Goal: Share content

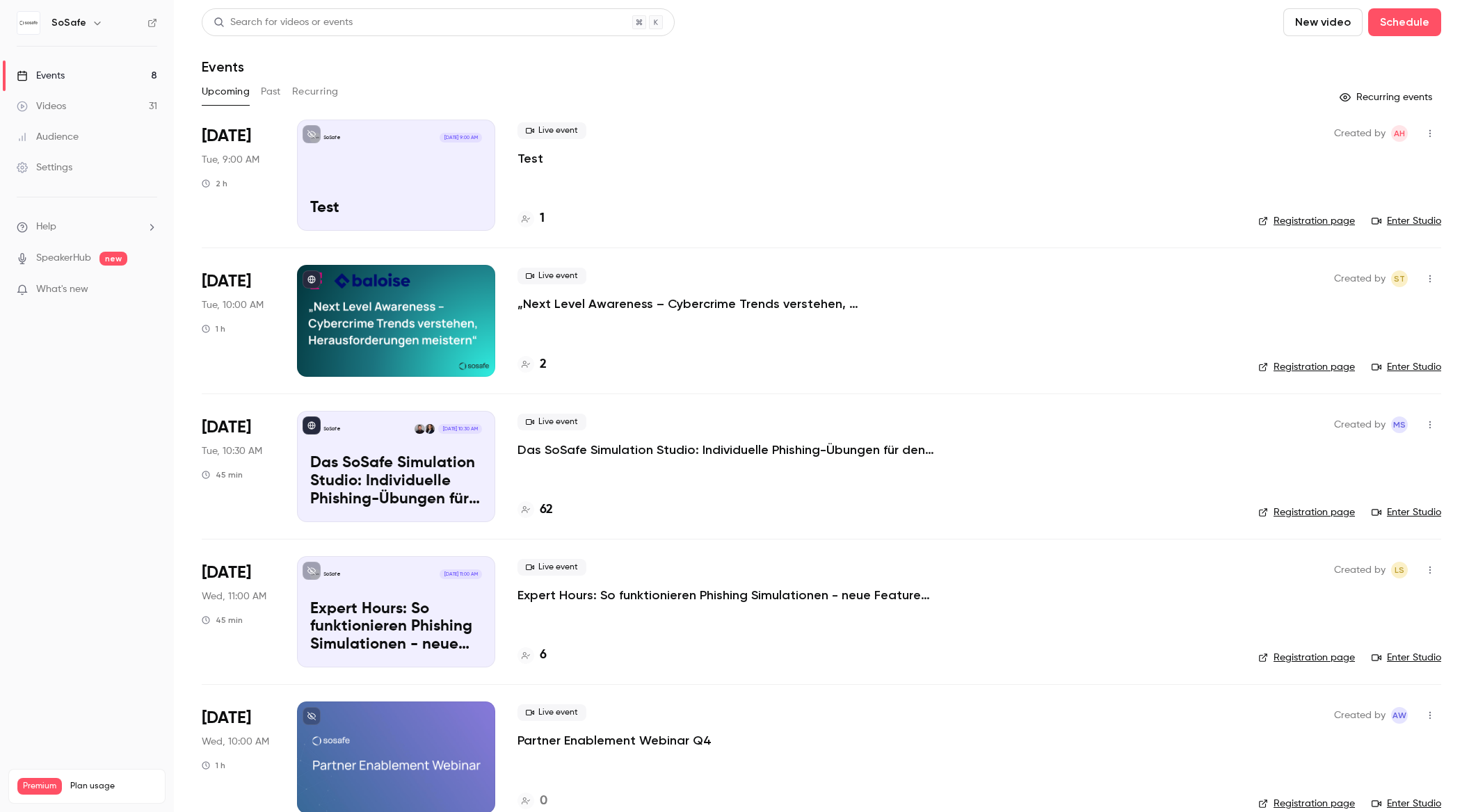
click at [636, 452] on p "Das SoSafe Simulation Studio: Individuelle Phishing-Übungen für den öffentliche…" at bounding box center [726, 450] width 418 height 17
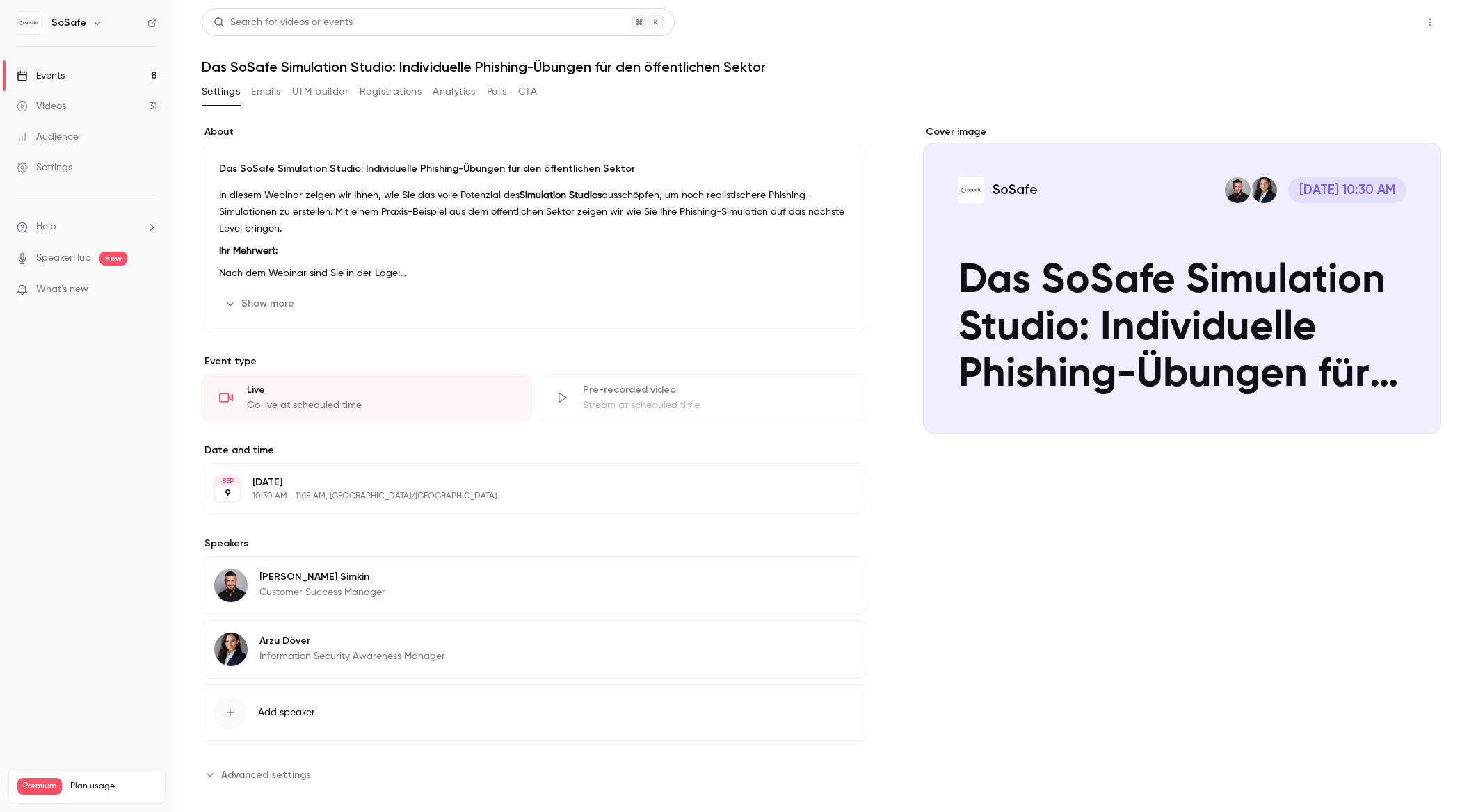
click at [1392, 24] on button "Share" at bounding box center [1379, 22] width 55 height 28
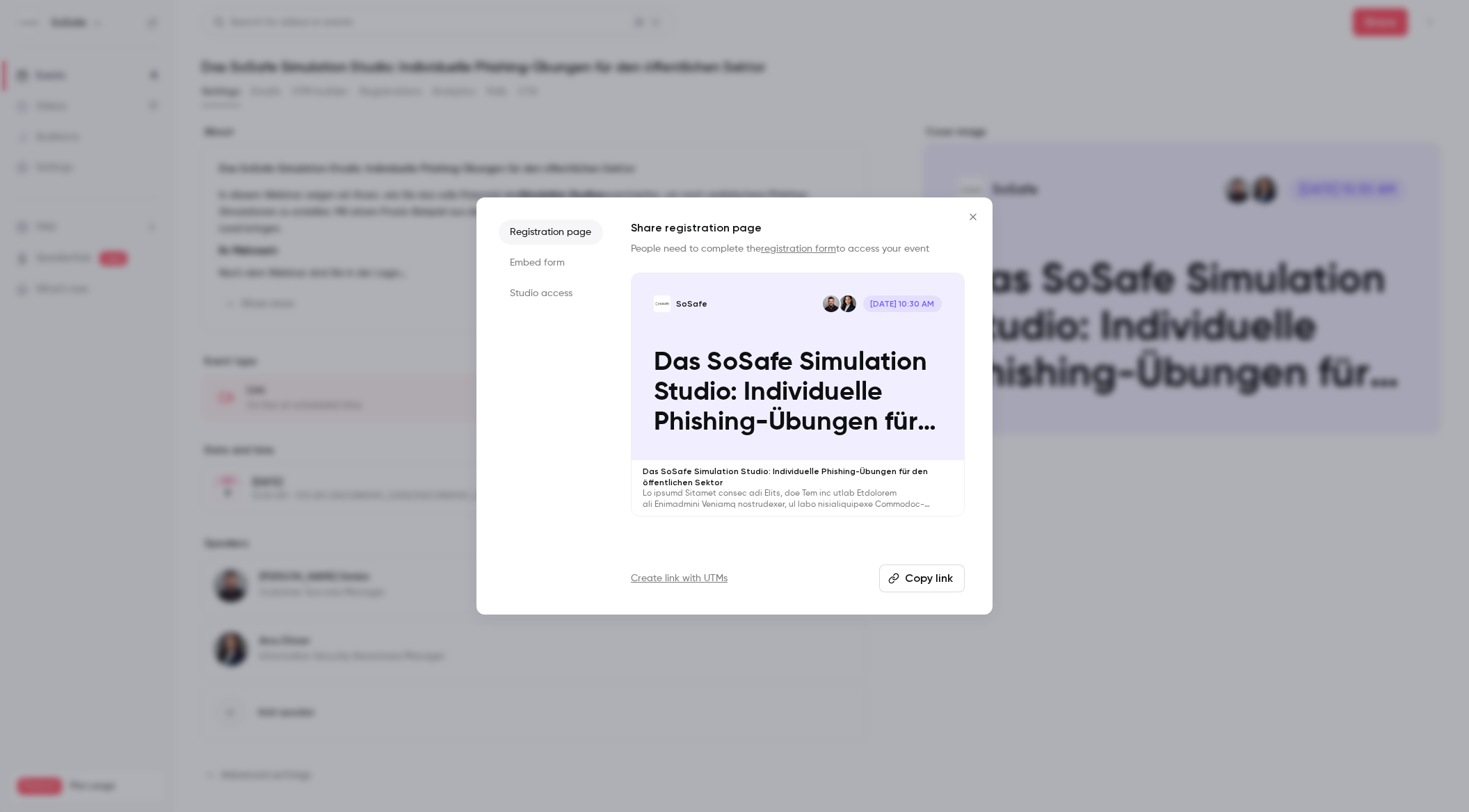
click at [944, 570] on button "Copy link" at bounding box center [921, 578] width 85 height 28
